Goal: Task Accomplishment & Management: Manage account settings

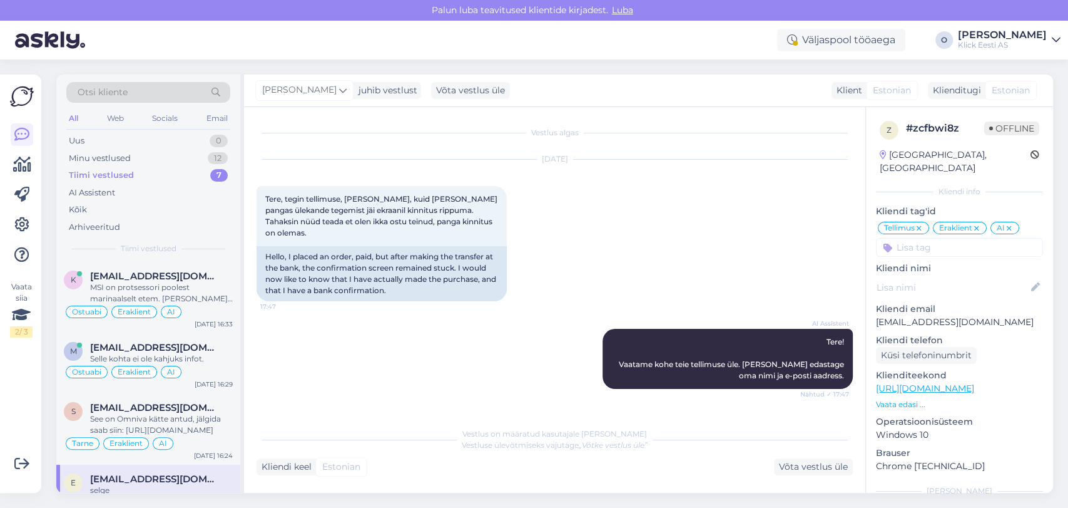
scroll to position [1523, 0]
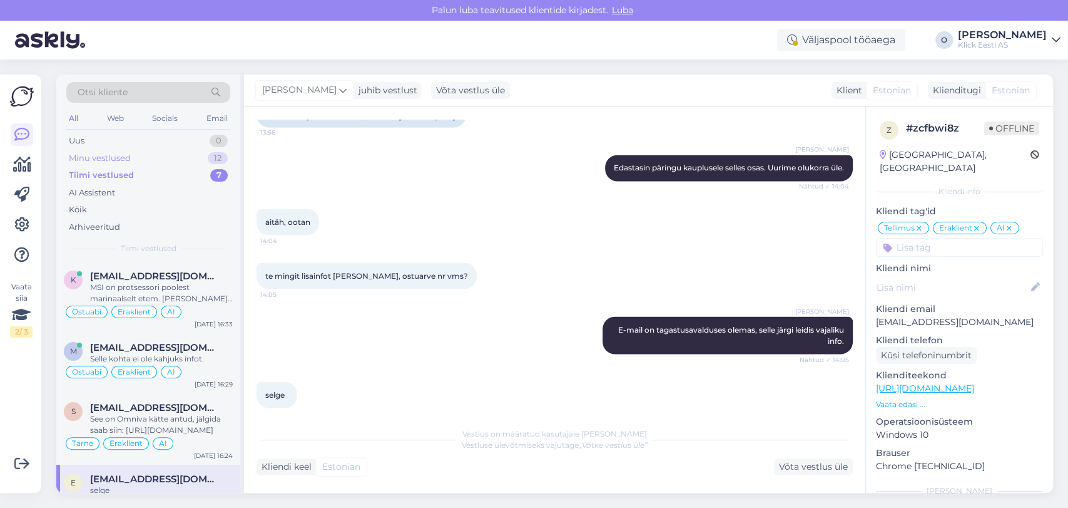
click at [156, 162] on div "Minu vestlused 12" at bounding box center [148, 159] width 164 height 18
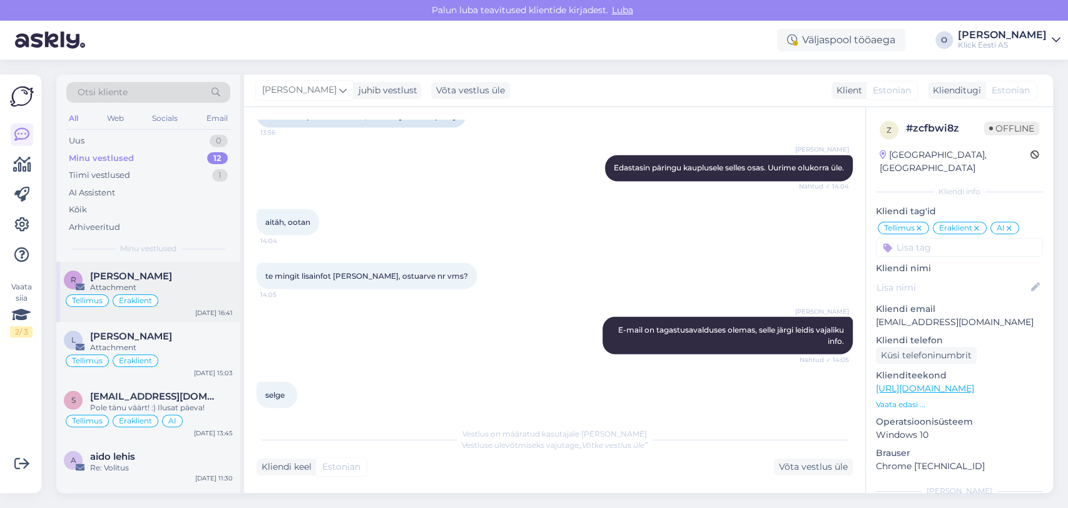
click at [128, 277] on span "[PERSON_NAME]" at bounding box center [131, 275] width 82 height 11
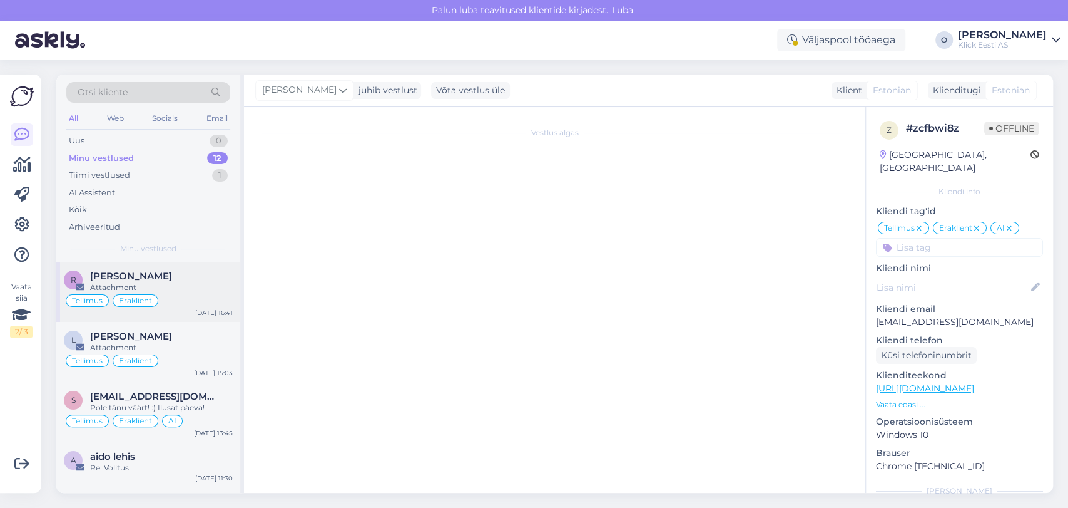
scroll to position [0, 0]
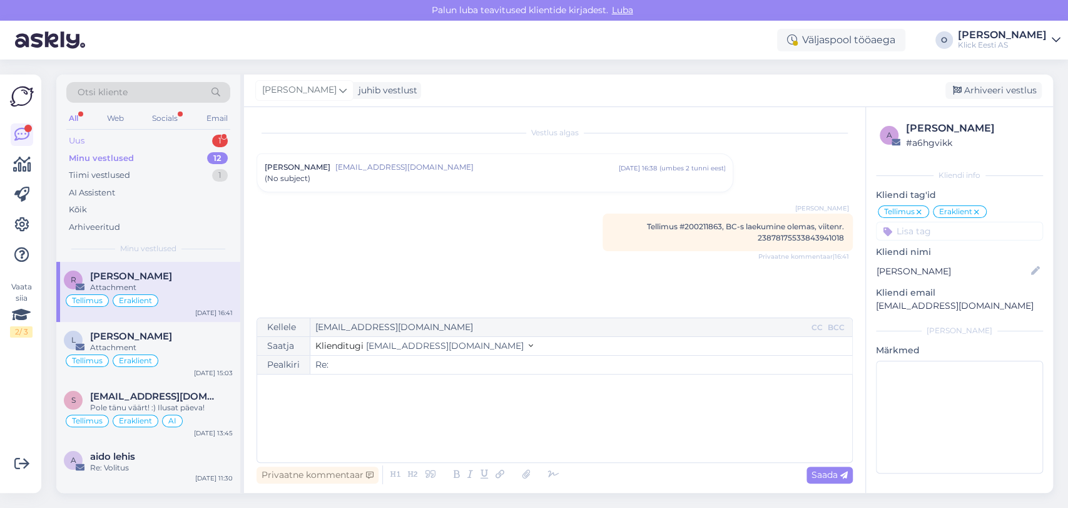
click at [186, 140] on div "Uus 1" at bounding box center [148, 141] width 164 height 18
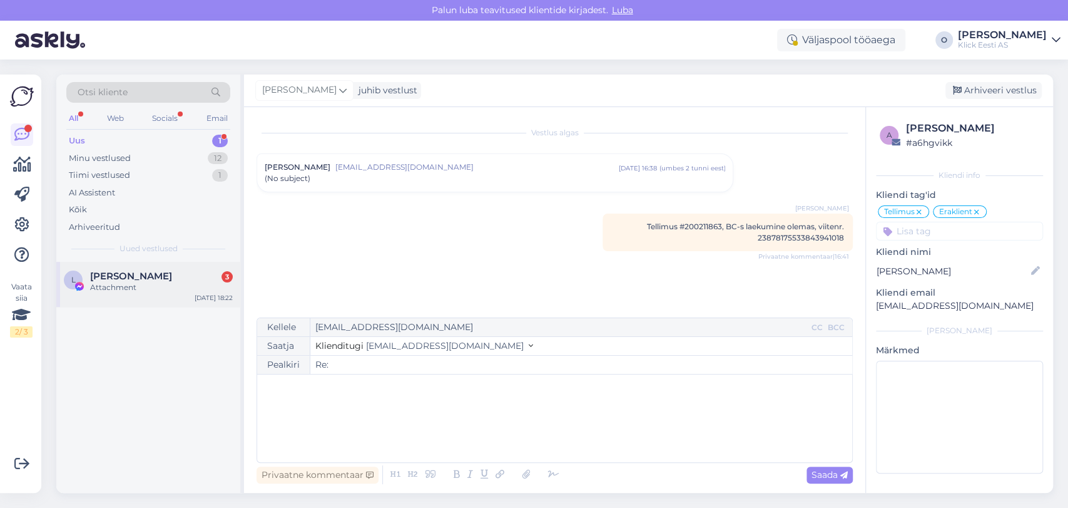
click at [140, 277] on span "[PERSON_NAME]" at bounding box center [131, 275] width 82 height 11
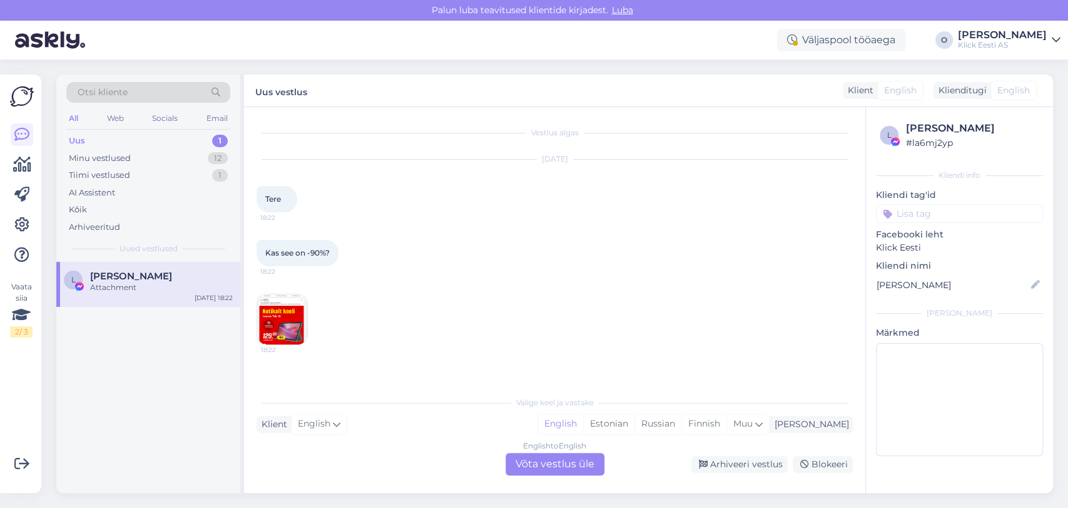
click at [287, 321] on img at bounding box center [282, 319] width 50 height 50
click at [193, 161] on div "Minu vestlused 12" at bounding box center [148, 159] width 164 height 18
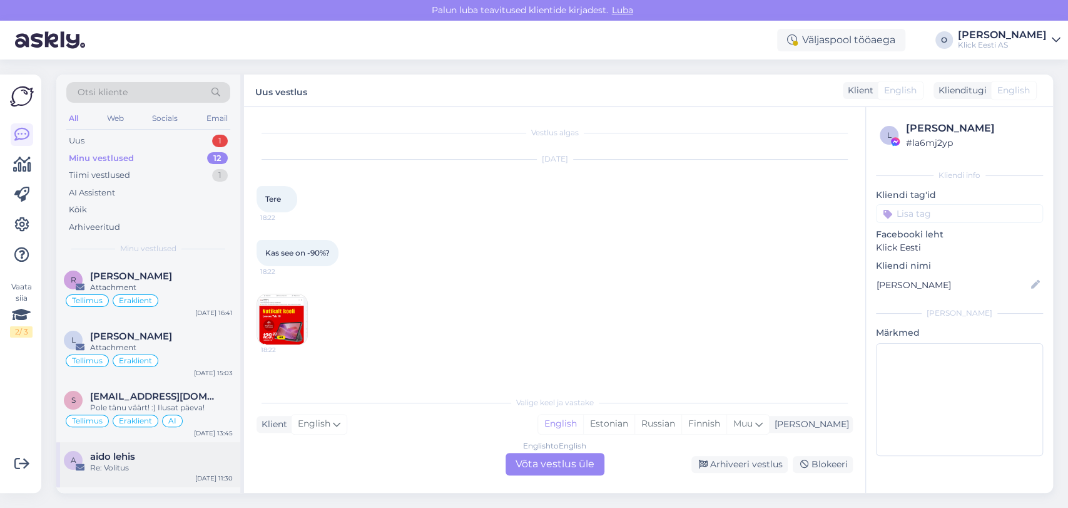
click at [142, 462] on div "Re: Volitus" at bounding box center [161, 467] width 143 height 11
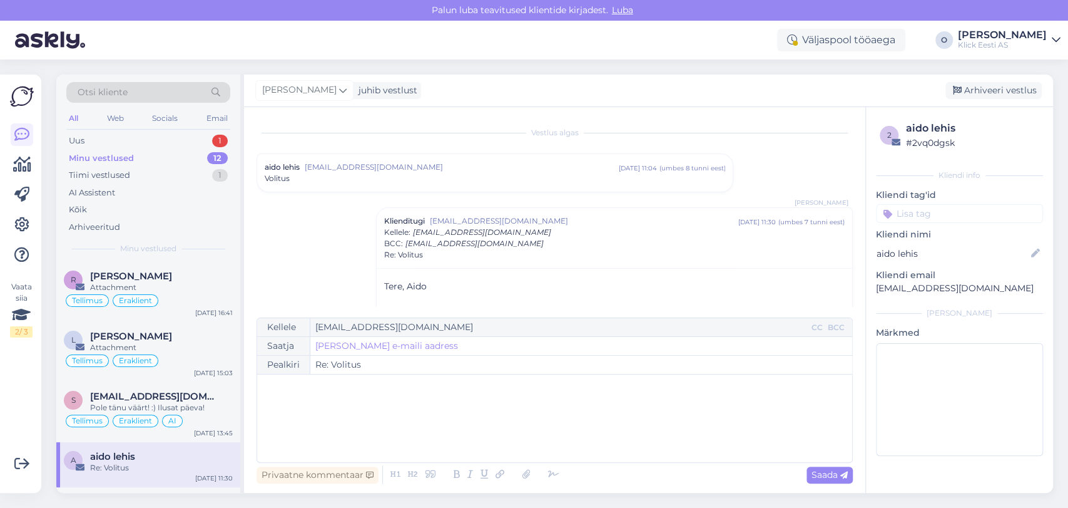
scroll to position [1, 0]
click at [418, 285] on span "Tere, Aido" at bounding box center [405, 284] width 43 height 11
click at [978, 91] on div "Arhiveeri vestlus" at bounding box center [994, 90] width 96 height 17
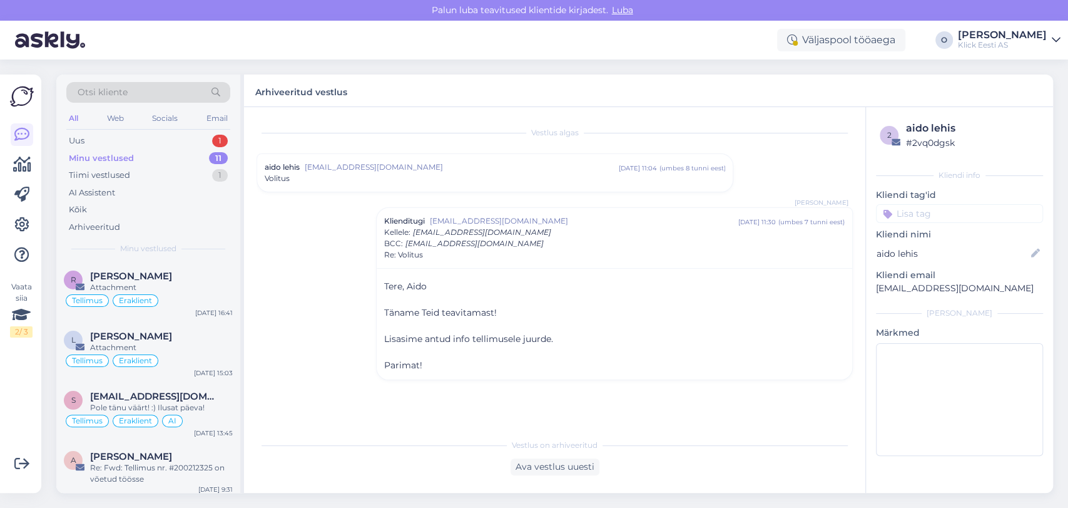
scroll to position [0, 0]
click at [151, 385] on div "s [EMAIL_ADDRESS][DOMAIN_NAME] Pole tänu väärt! :) Ilusat päeva! Tellimus Erakl…" at bounding box center [148, 412] width 184 height 60
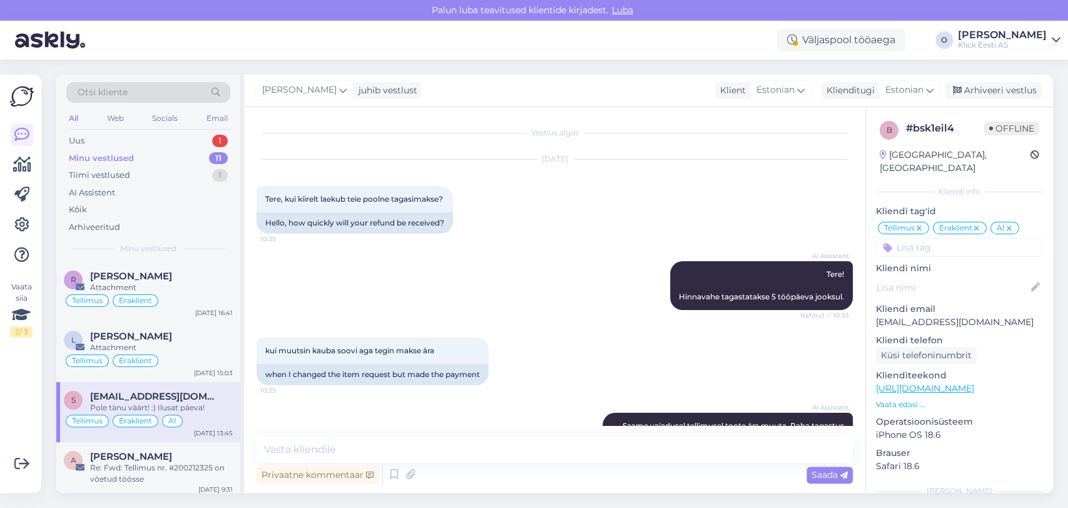
scroll to position [999, 0]
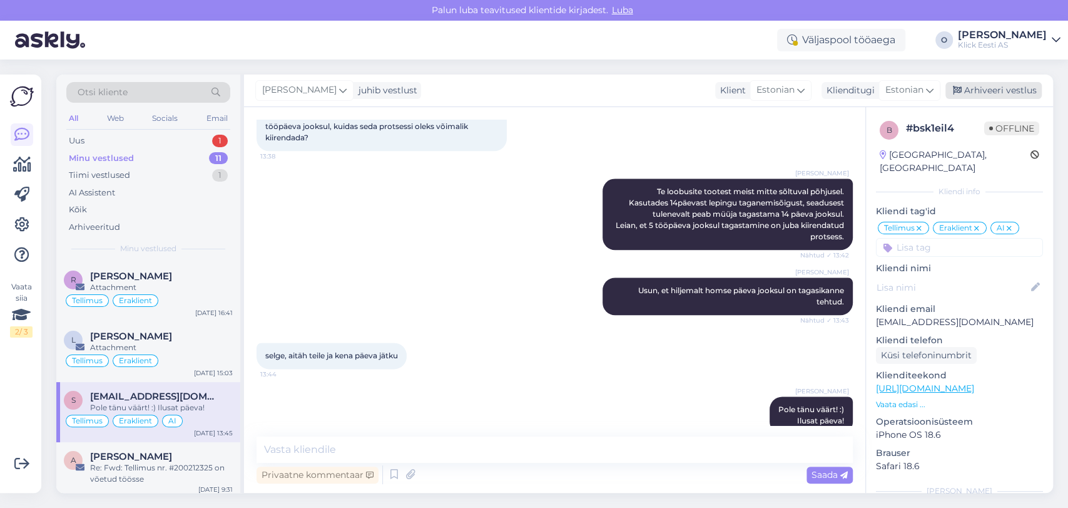
click at [979, 88] on div "Arhiveeri vestlus" at bounding box center [994, 90] width 96 height 17
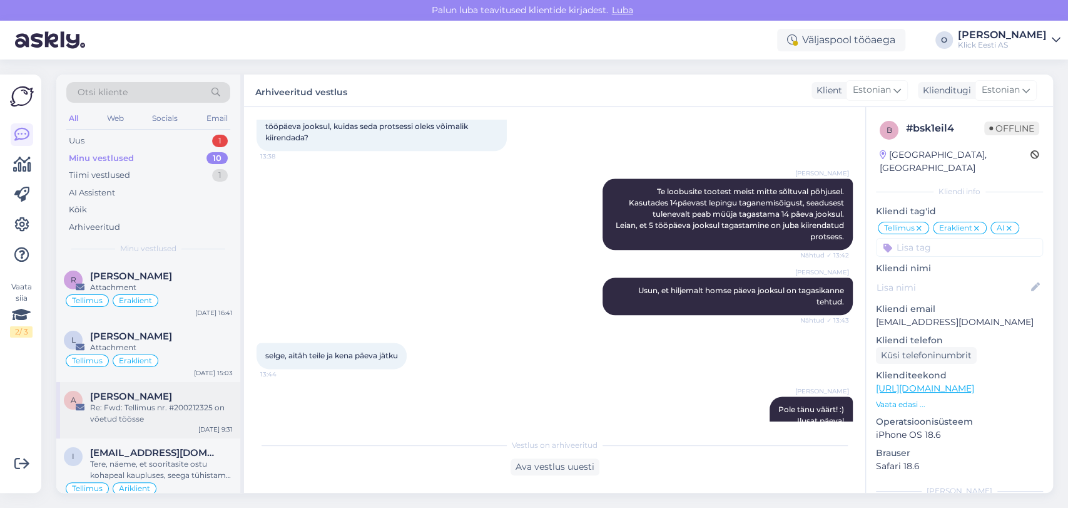
click at [112, 409] on div "Re: Fwd: Tellimus nr. #200212325 on võetud töösse" at bounding box center [161, 413] width 143 height 23
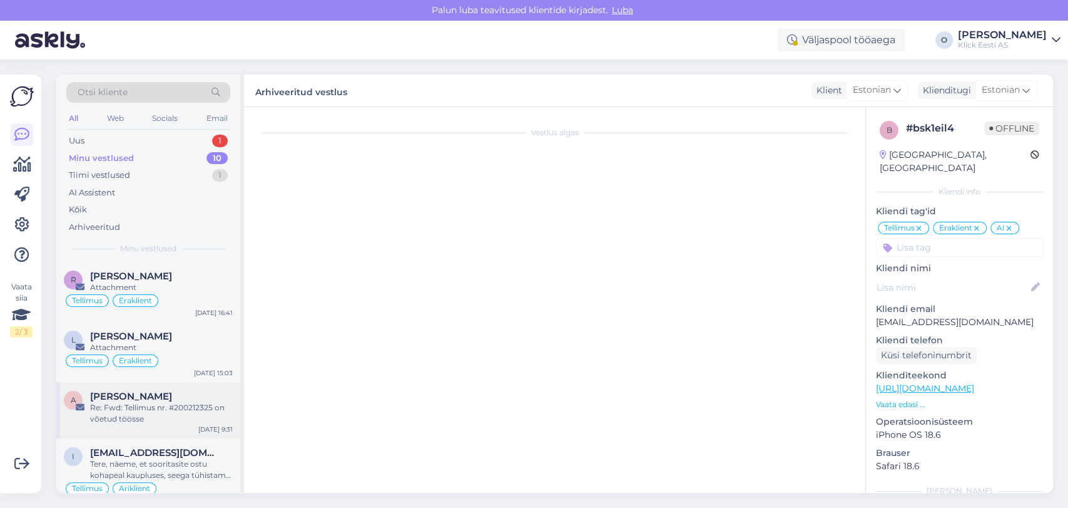
scroll to position [44, 0]
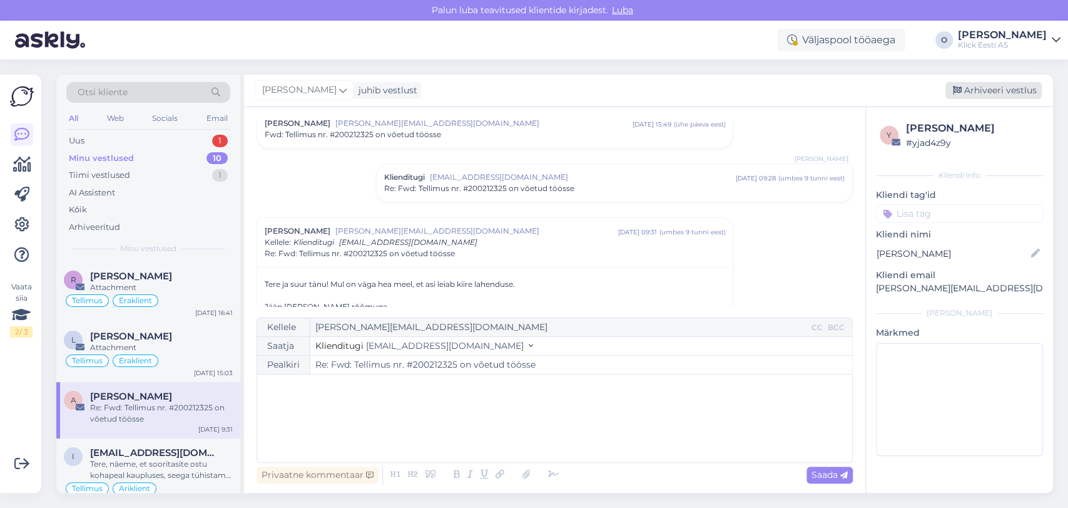
click at [968, 83] on div "Arhiveeri vestlus" at bounding box center [994, 90] width 96 height 17
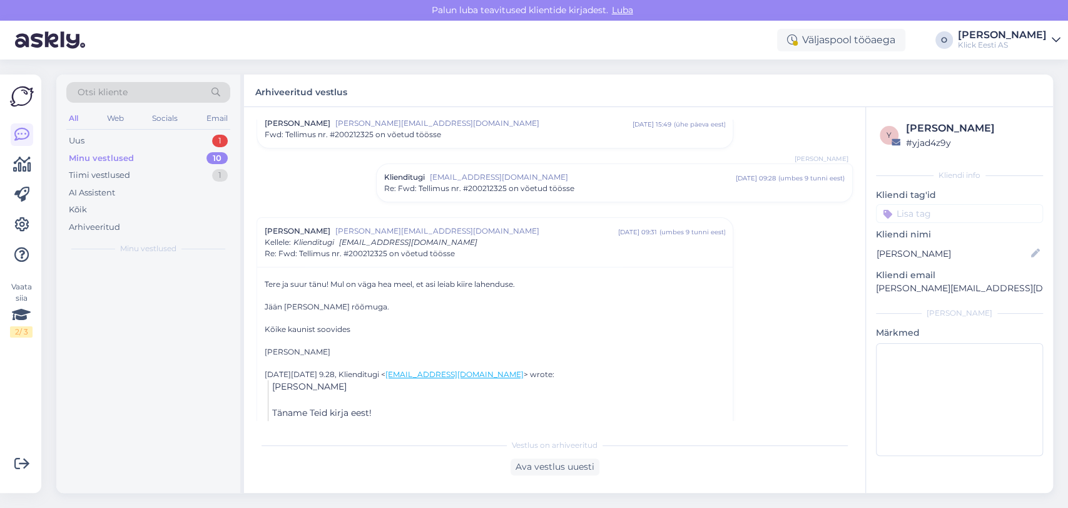
scroll to position [123, 0]
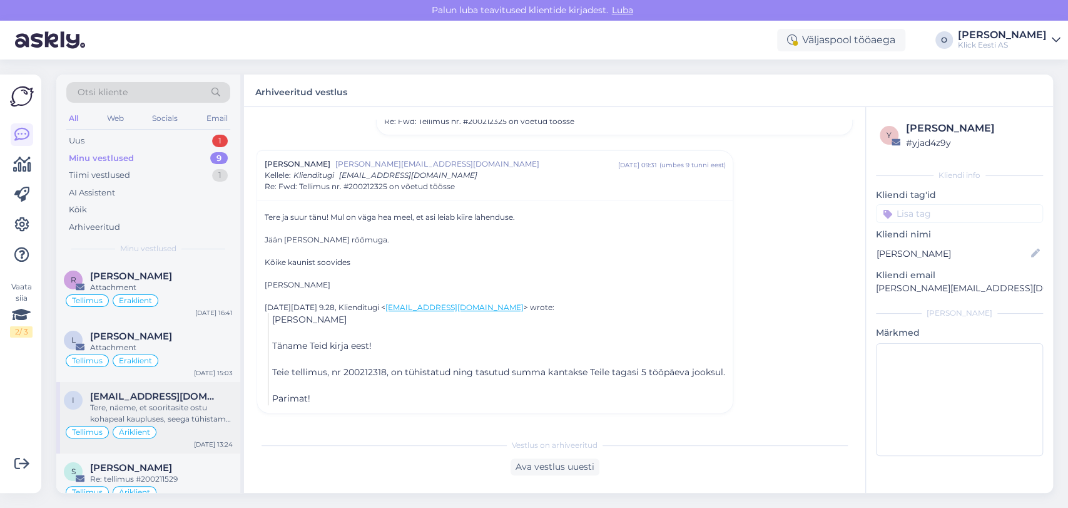
click at [135, 415] on div "Tere, näeme, et sooritasite ostu kohapeal kaupluses, seega tühistame epoe telli…" at bounding box center [161, 413] width 143 height 23
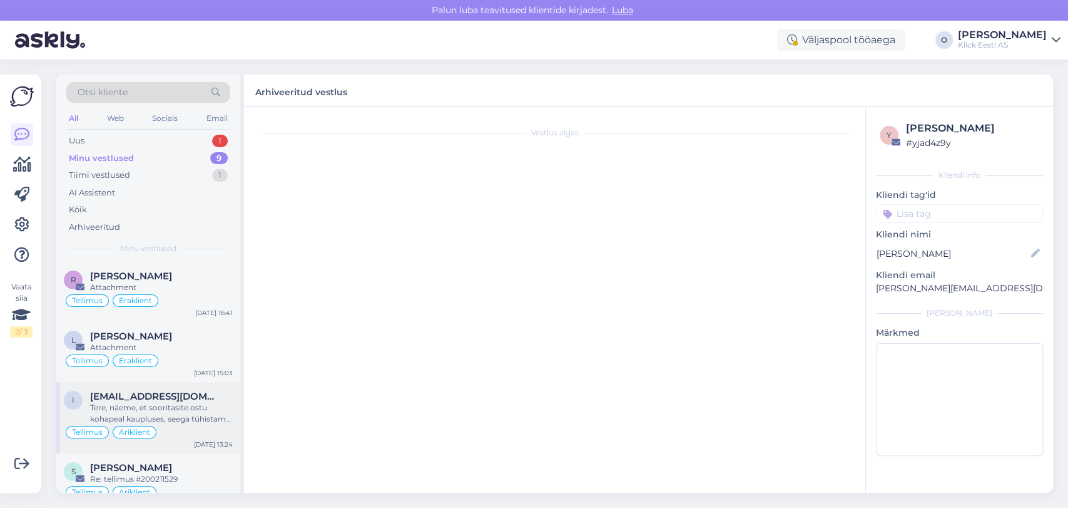
scroll to position [135, 0]
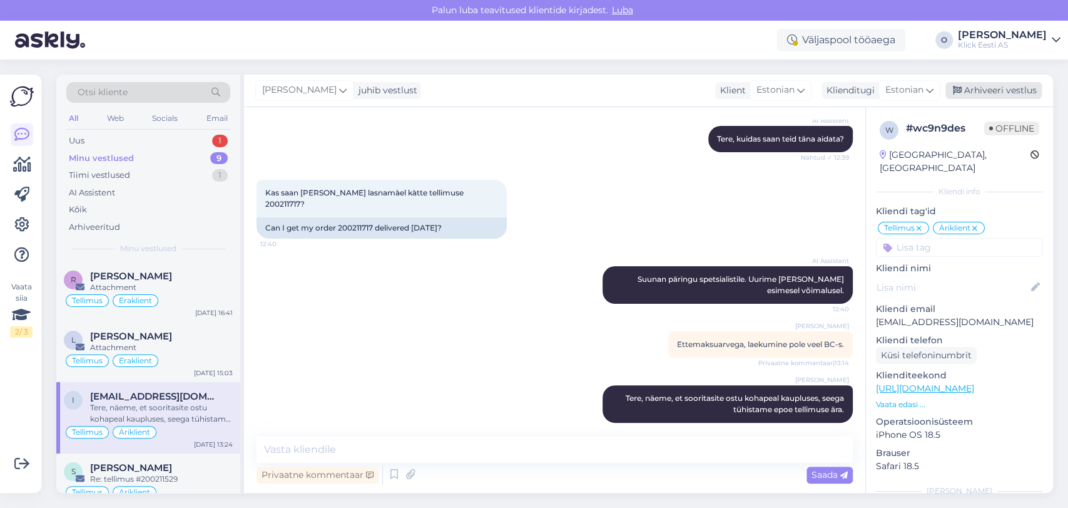
click at [972, 93] on div "Arhiveeri vestlus" at bounding box center [994, 90] width 96 height 17
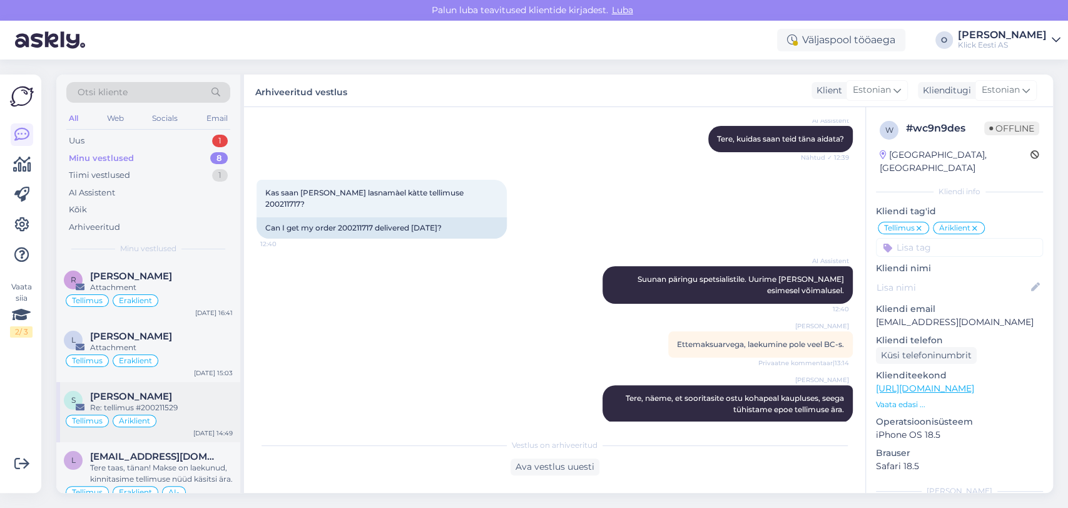
click at [156, 397] on div "[PERSON_NAME]" at bounding box center [161, 396] width 143 height 11
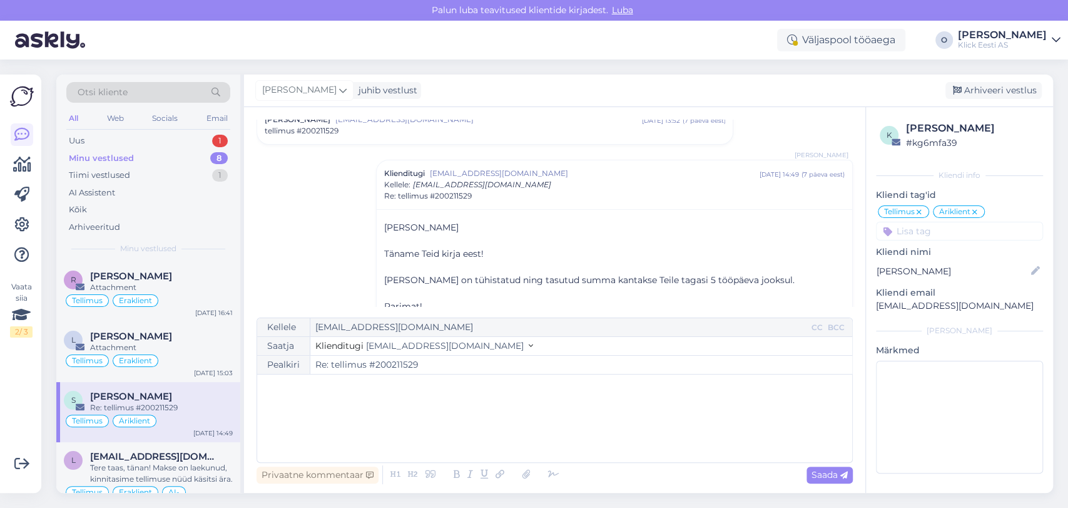
scroll to position [69, 0]
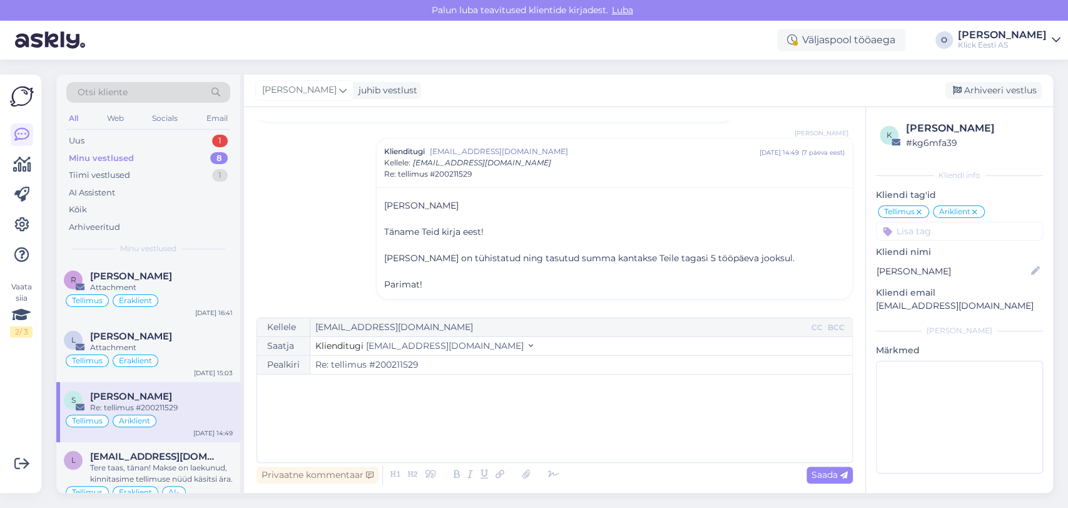
click at [402, 361] on input "Re: tellimus #200211529" at bounding box center [581, 365] width 542 height 18
click at [978, 94] on div "Arhiveeri vestlus" at bounding box center [994, 90] width 96 height 17
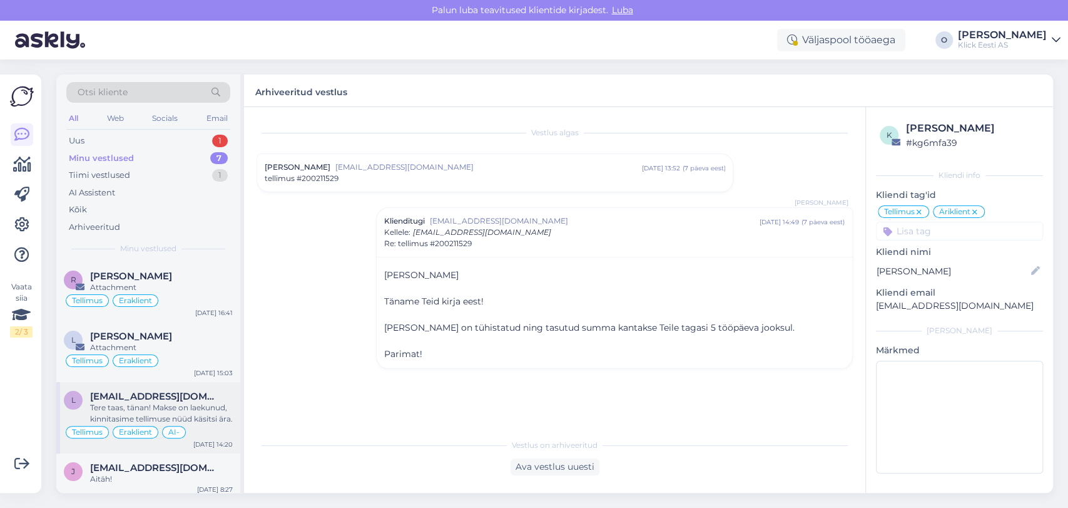
click at [138, 387] on div "l [EMAIL_ADDRESS][DOMAIN_NAME] Tere taas, tänan! Makse on laekunud, kinnitasime…" at bounding box center [148, 417] width 184 height 71
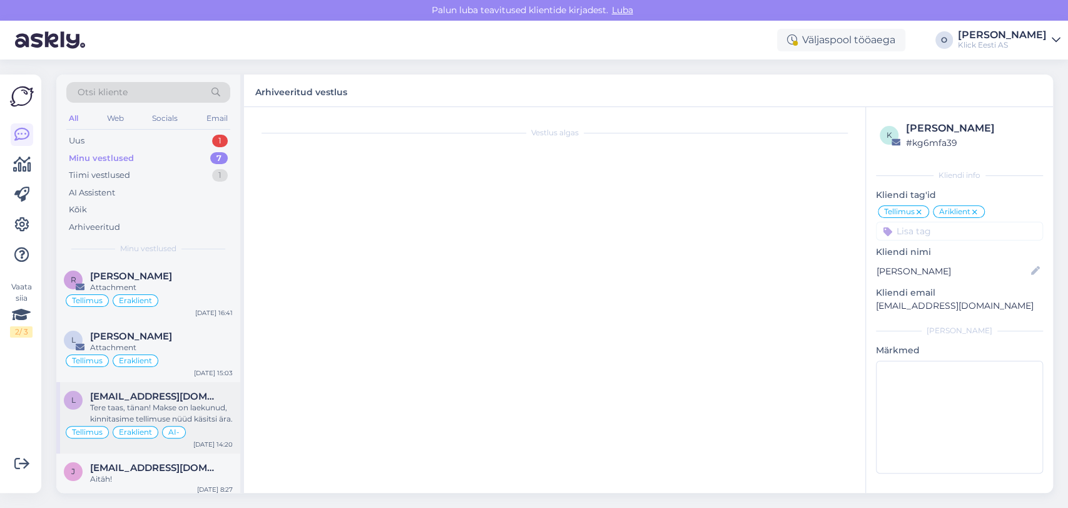
scroll to position [789, 0]
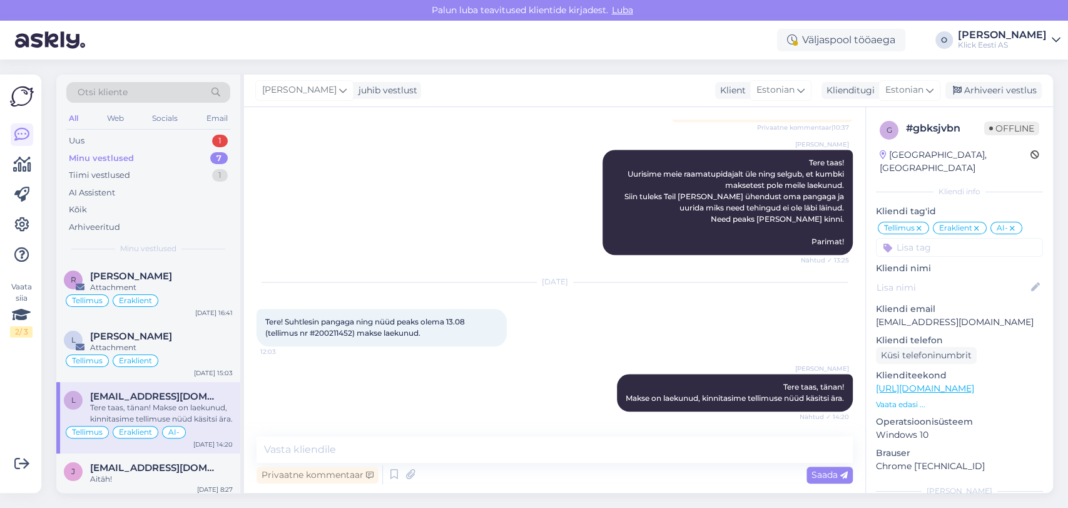
click at [337, 332] on span "Tere! Suhtlesin pangaga ning nüüd peaks olema 13.08 (tellimus nr #200211452) ma…" at bounding box center [366, 327] width 202 height 21
copy span "200211452"
click at [997, 93] on div "Arhiveeri vestlus" at bounding box center [994, 90] width 96 height 17
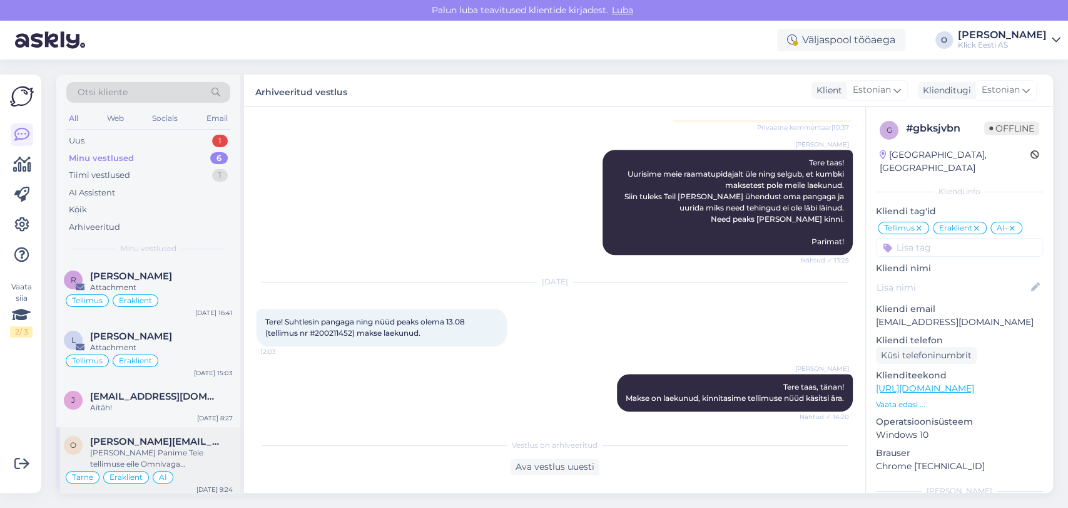
click at [142, 442] on span "[PERSON_NAME][EMAIL_ADDRESS][DOMAIN_NAME]" at bounding box center [155, 441] width 130 height 11
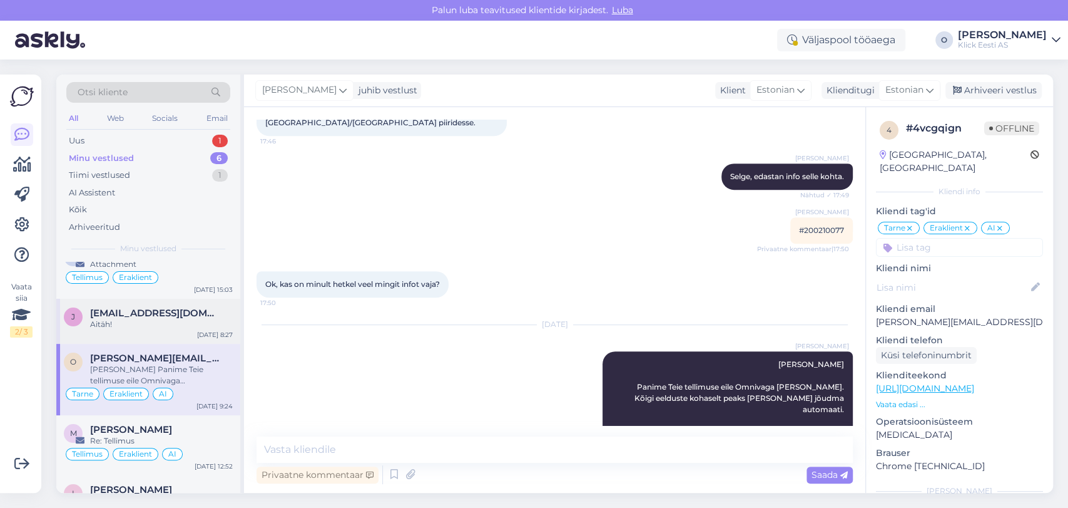
scroll to position [125, 0]
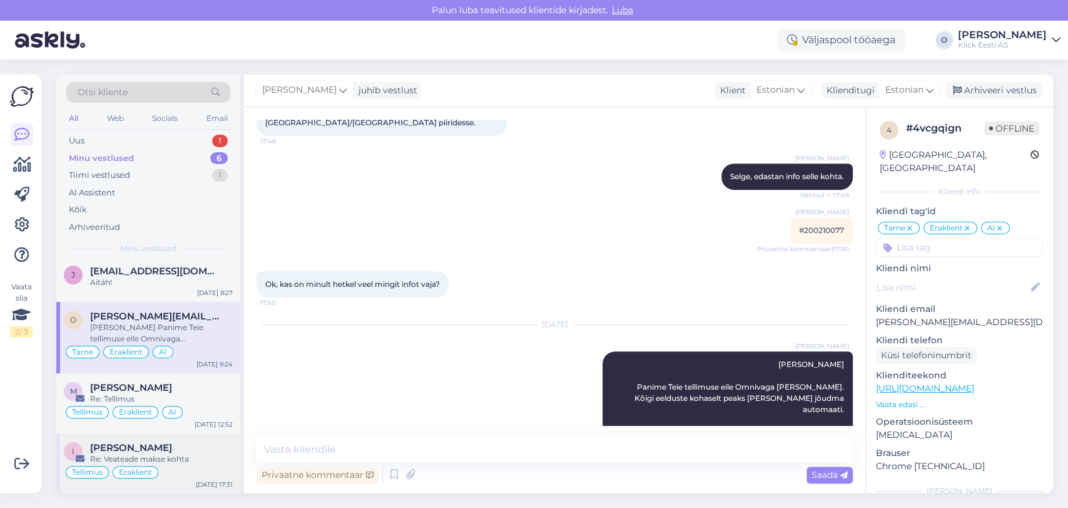
click at [135, 453] on div "Re: Veateade makse kohta" at bounding box center [161, 458] width 143 height 11
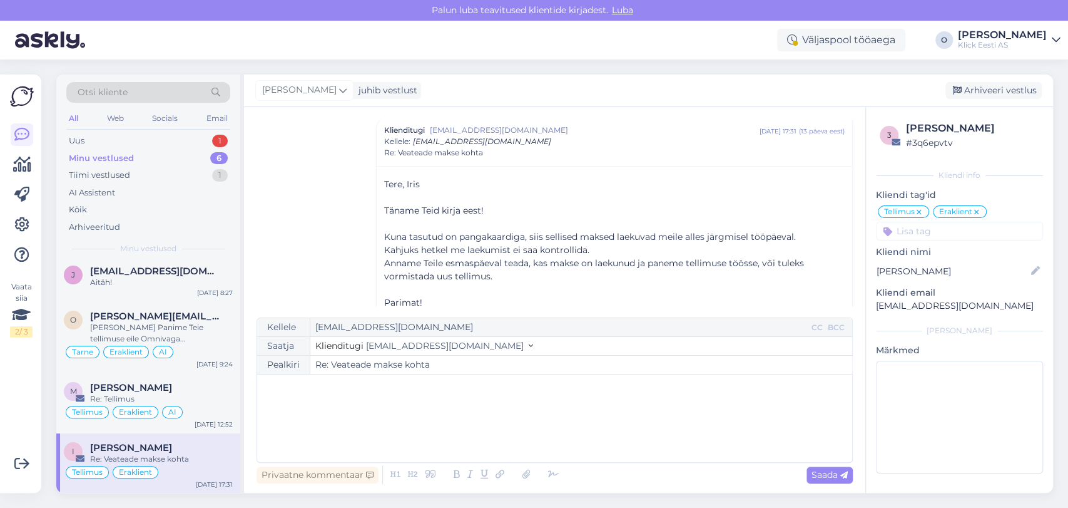
scroll to position [189, 0]
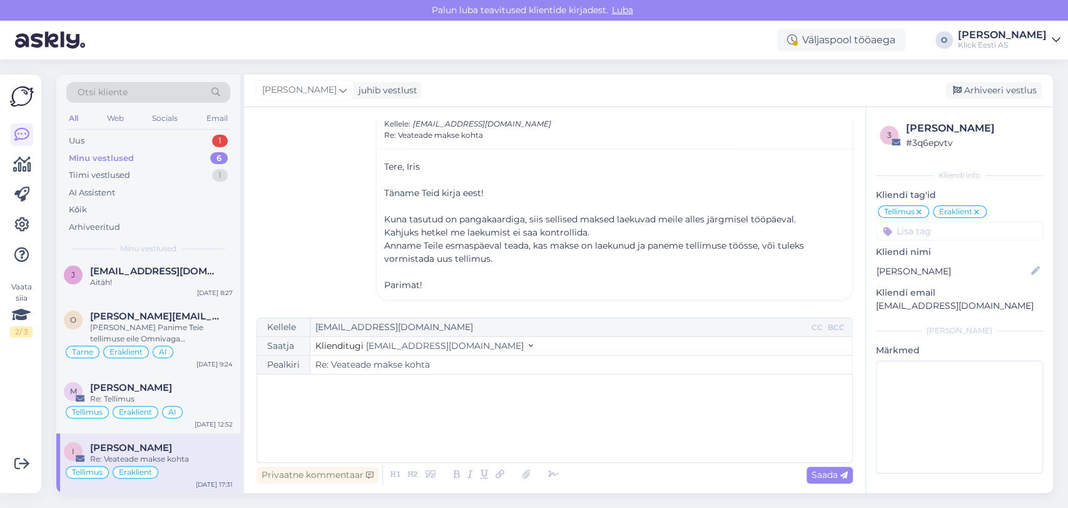
click at [864, 148] on div "Vestlus [PERSON_NAME] [EMAIL_ADDRESS][DOMAIN_NAME] [DATE] 13:42 ( 13 päeva eest…" at bounding box center [561, 213] width 608 height 187
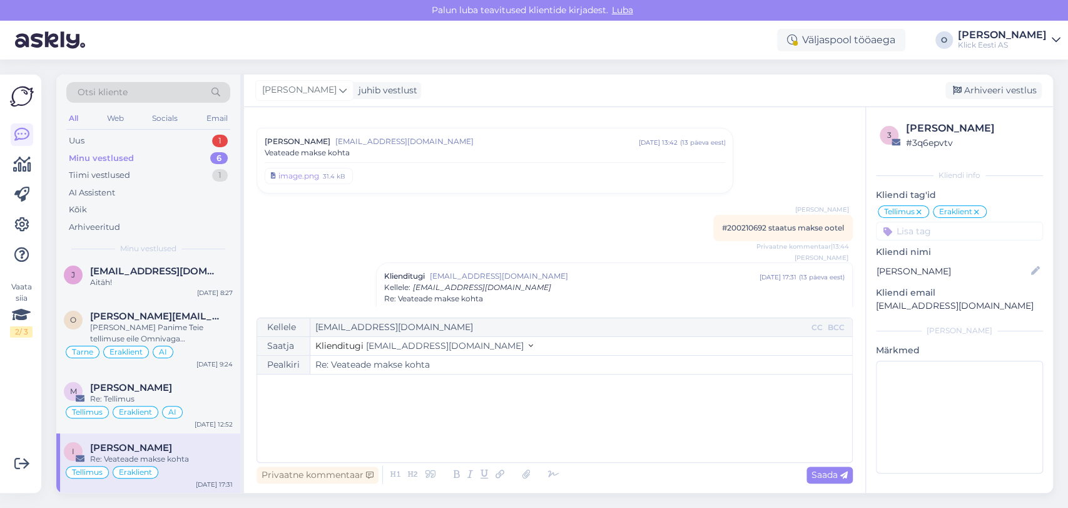
click at [731, 227] on span "#200210692 staatus makse ootel" at bounding box center [783, 227] width 122 height 9
copy span "200210692"
click at [965, 95] on div "Arhiveeri vestlus" at bounding box center [994, 90] width 96 height 17
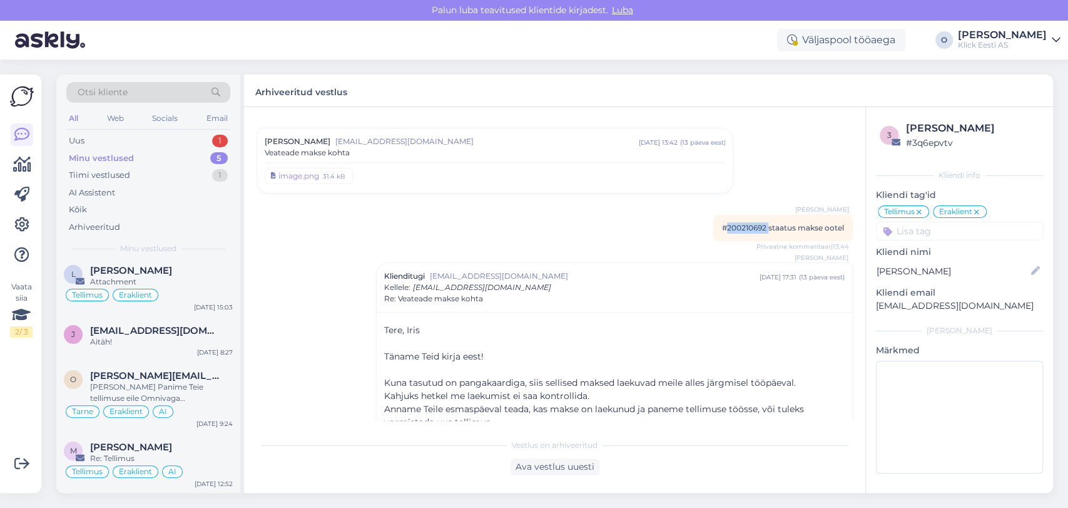
scroll to position [0, 0]
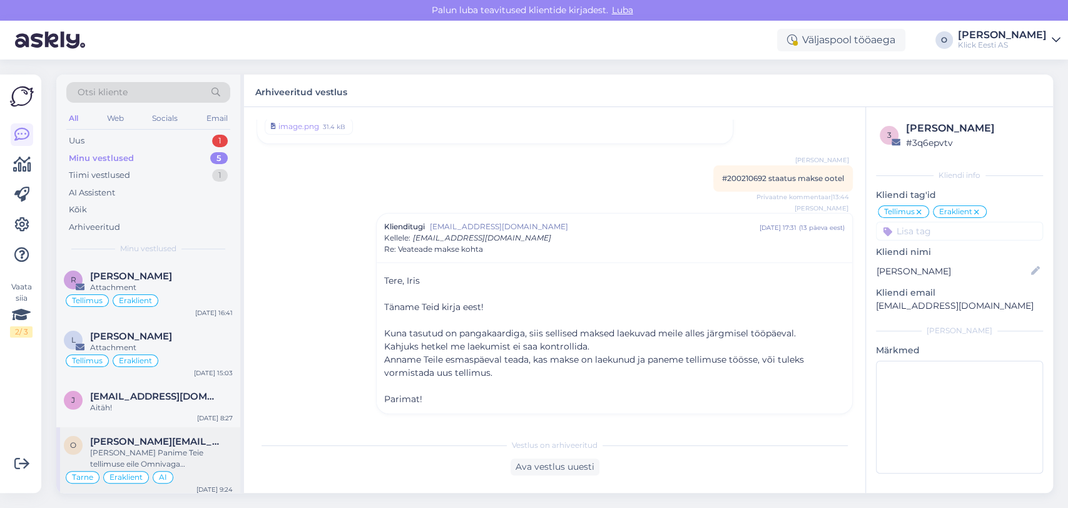
click at [123, 432] on div "o [EMAIL_ADDRESS][DOMAIN_NAME] [PERSON_NAME] Panime Teie tellimuse eile Omnivag…" at bounding box center [148, 462] width 184 height 71
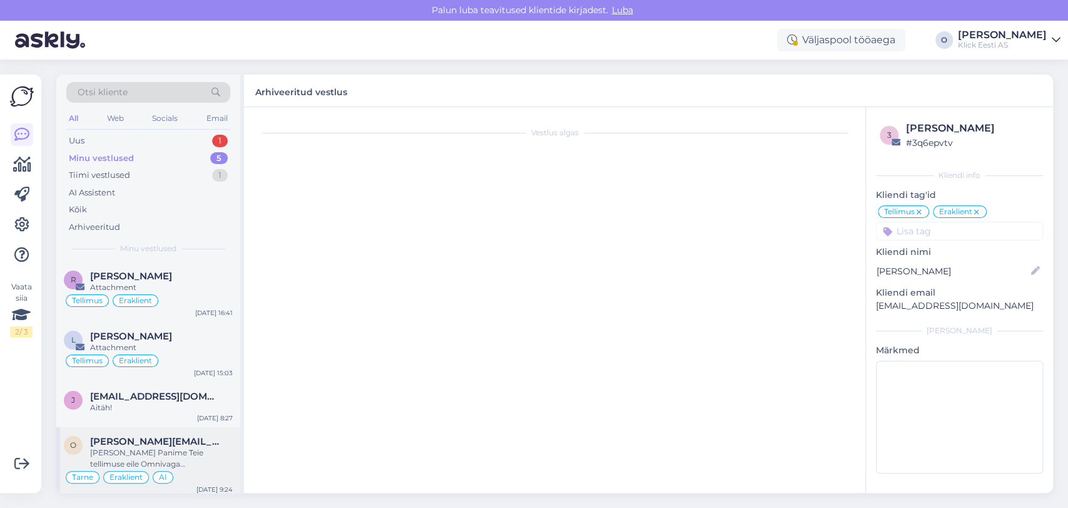
scroll to position [394, 0]
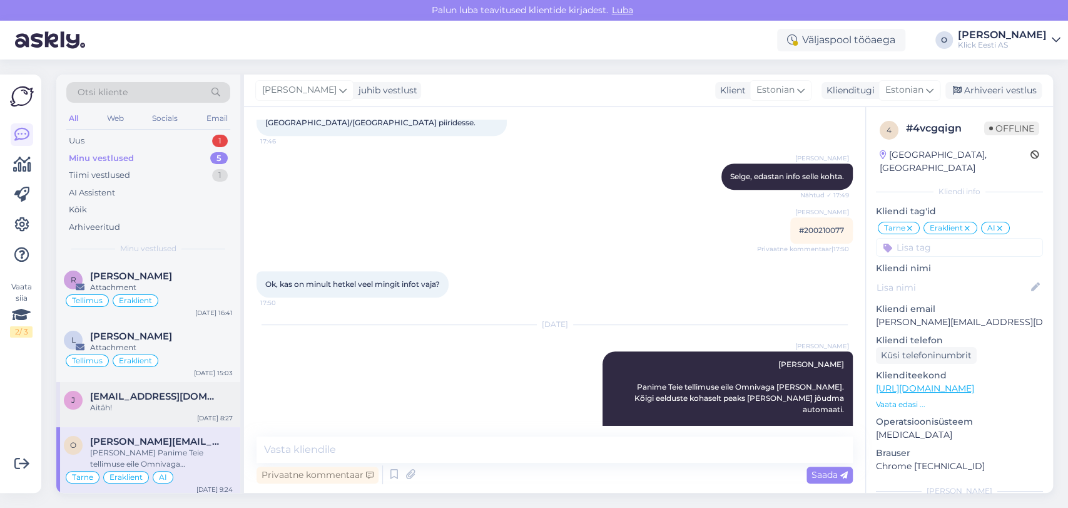
click at [148, 389] on div "[PERSON_NAME] [PERSON_NAME][EMAIL_ADDRESS][DOMAIN_NAME] Aitäh! [DATE] 8:27" at bounding box center [148, 404] width 184 height 45
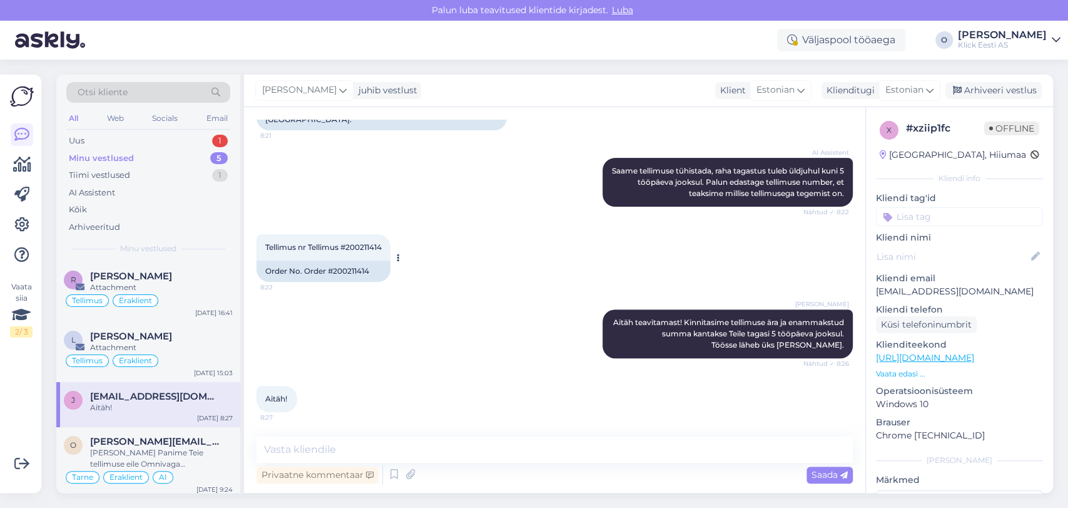
click at [366, 242] on span "Tellimus nr Tellimus #200211414" at bounding box center [323, 246] width 116 height 9
copy span "200211414"
click at [943, 295] on p "[EMAIL_ADDRESS][DOMAIN_NAME]" at bounding box center [959, 291] width 167 height 13
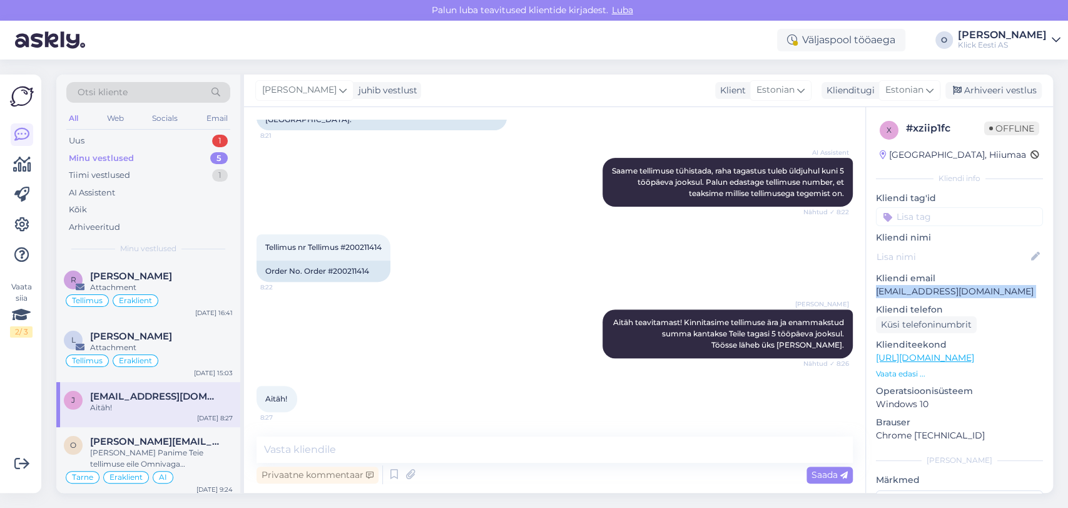
click at [943, 295] on p "[EMAIL_ADDRESS][DOMAIN_NAME]" at bounding box center [959, 291] width 167 height 13
copy p "[EMAIL_ADDRESS][DOMAIN_NAME]"
click at [975, 88] on div "Arhiveeri vestlus" at bounding box center [994, 90] width 96 height 17
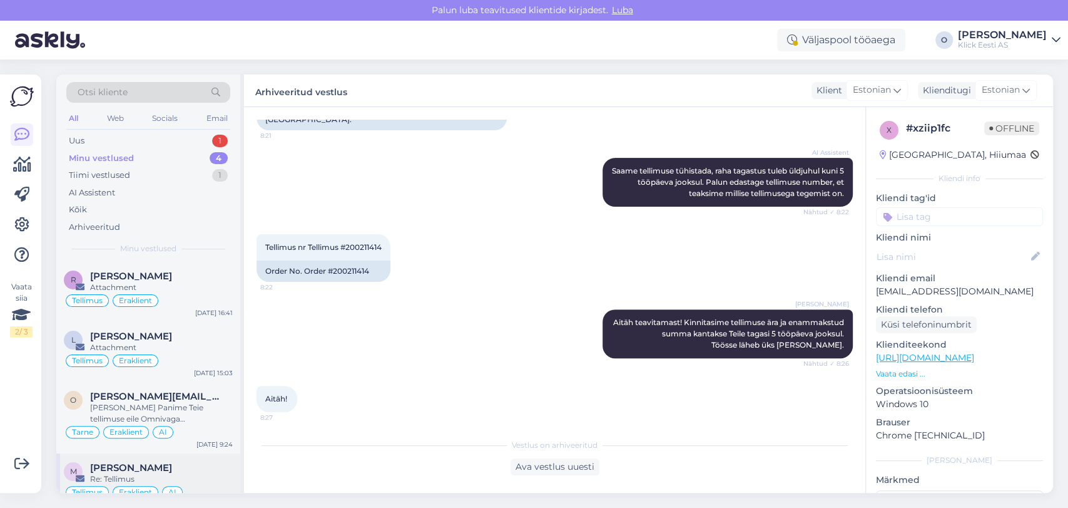
click at [133, 457] on div "M [PERSON_NAME] Re: [PERSON_NAME] AI [DATE] 12:52" at bounding box center [148, 483] width 184 height 60
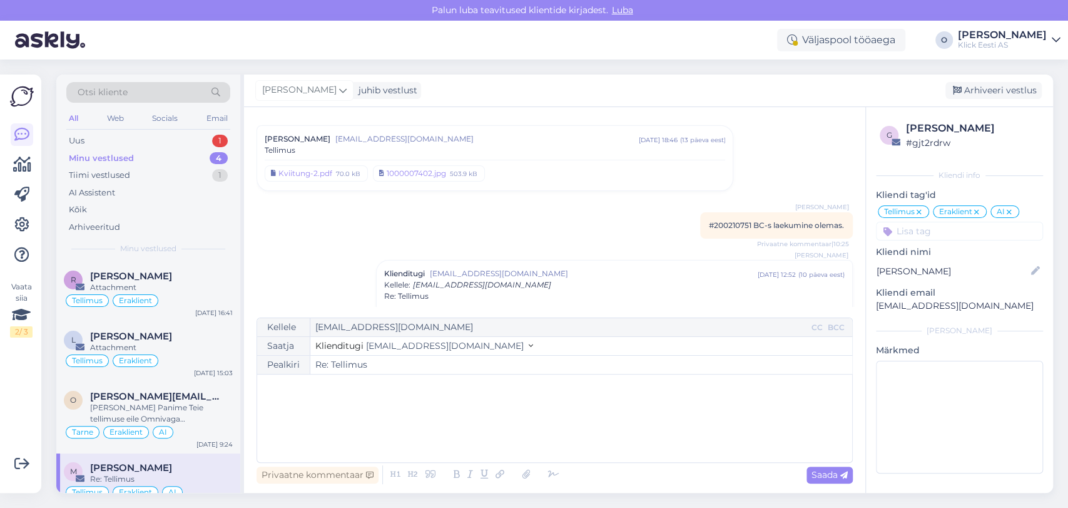
scroll to position [0, 0]
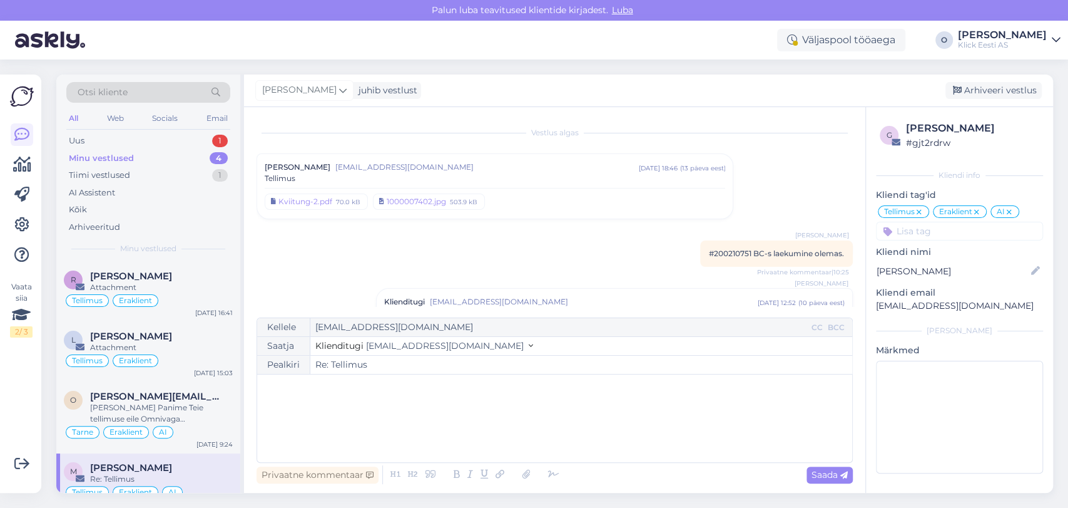
click at [721, 249] on span "#200210751 BC-s laekumine olemas." at bounding box center [776, 253] width 135 height 9
copy span "200210751"
click at [972, 88] on div "Arhiveeri vestlus" at bounding box center [994, 90] width 96 height 17
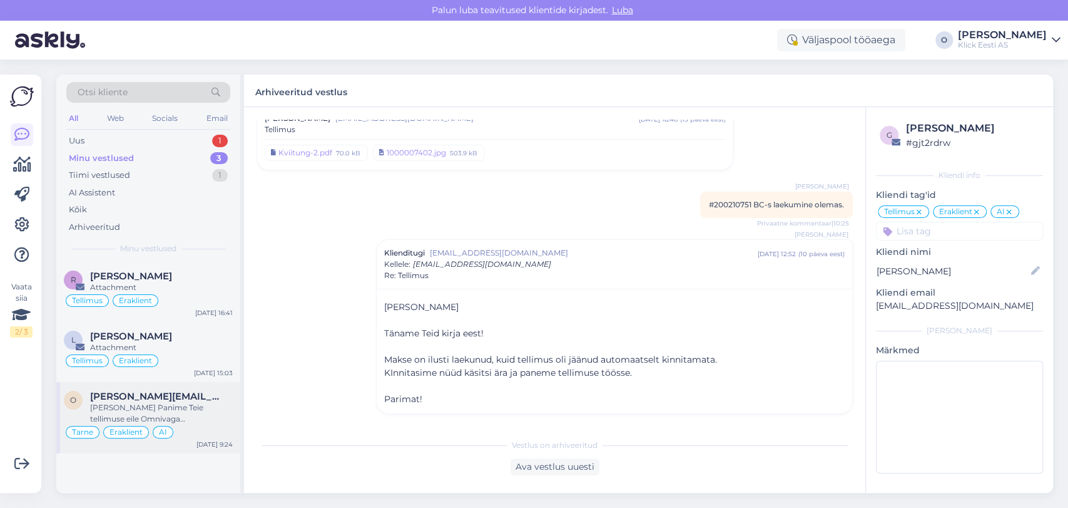
click at [145, 396] on span "[PERSON_NAME][EMAIL_ADDRESS][DOMAIN_NAME]" at bounding box center [155, 396] width 130 height 11
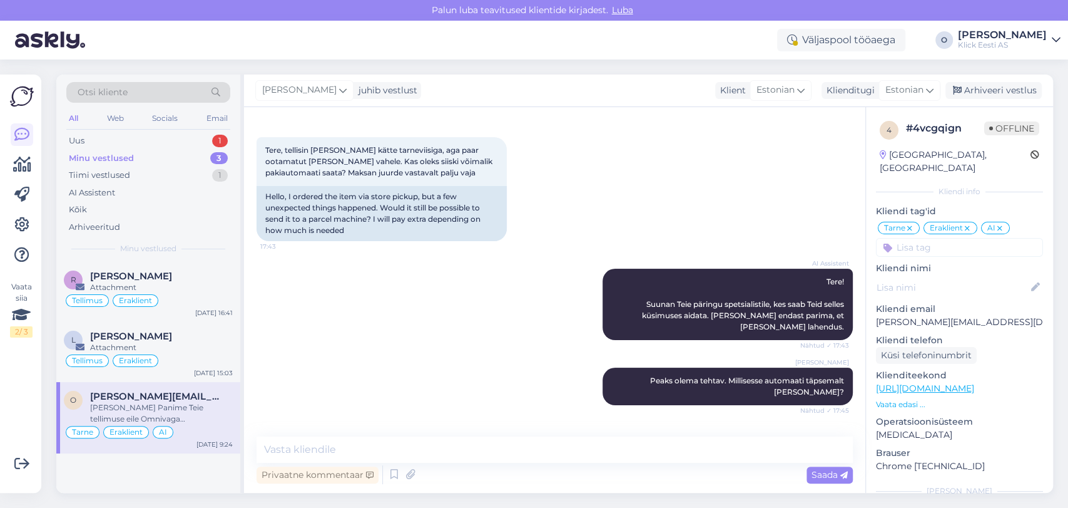
scroll to position [394, 0]
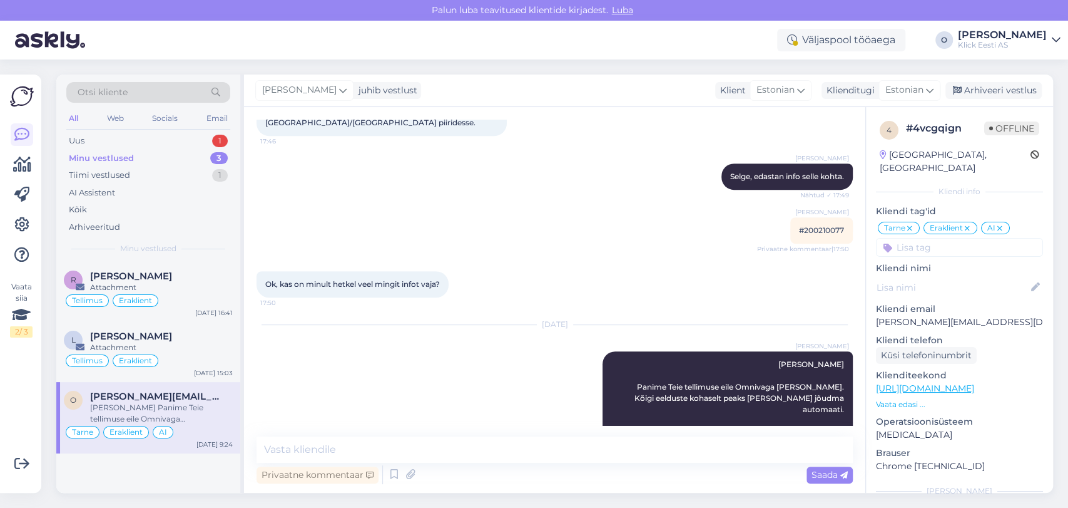
click at [806, 217] on div "[PERSON_NAME] #200210077 Privaatne kommentaar | 17:50" at bounding box center [822, 230] width 63 height 26
copy div "200210077 Privaatne kommentaar | 17:50"
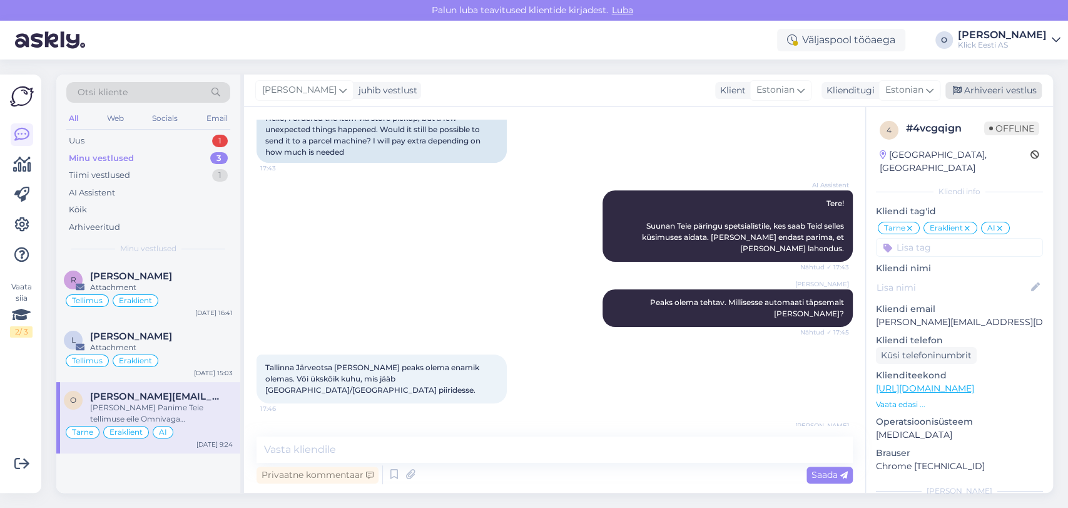
click at [960, 90] on icon at bounding box center [957, 90] width 9 height 9
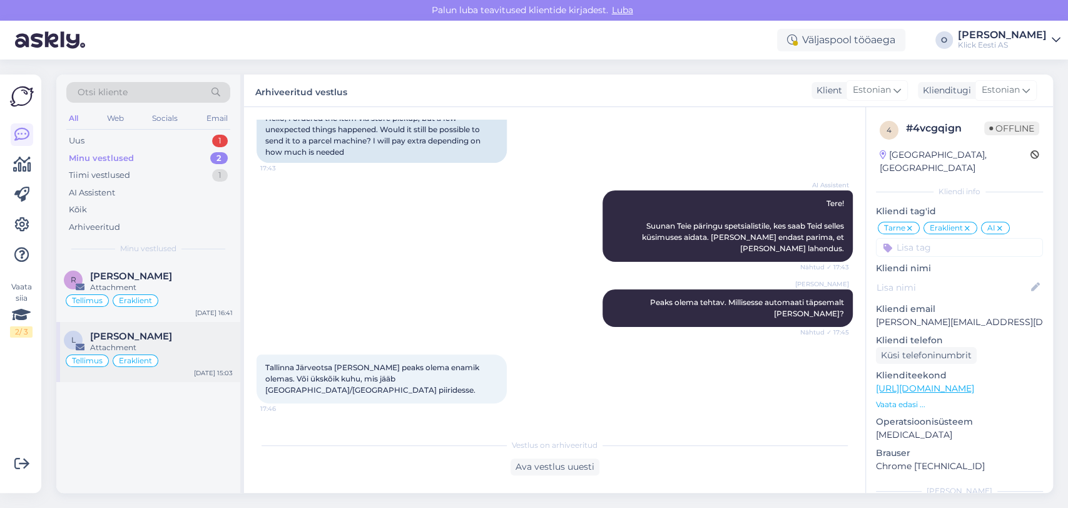
click at [105, 343] on div "Attachment" at bounding box center [161, 347] width 143 height 11
